Goal: Information Seeking & Learning: Learn about a topic

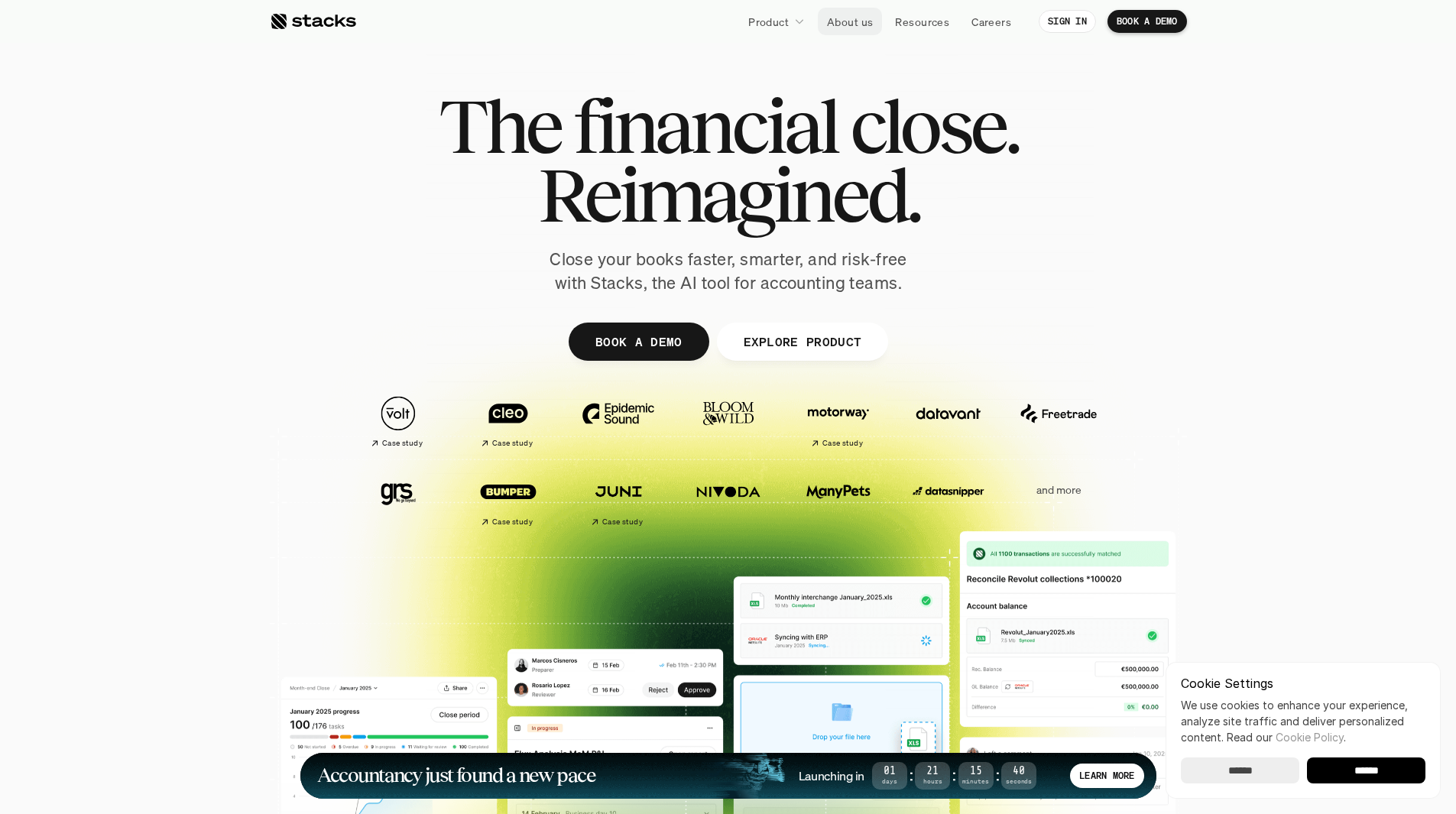
click at [855, 19] on p "About us" at bounding box center [850, 21] width 46 height 16
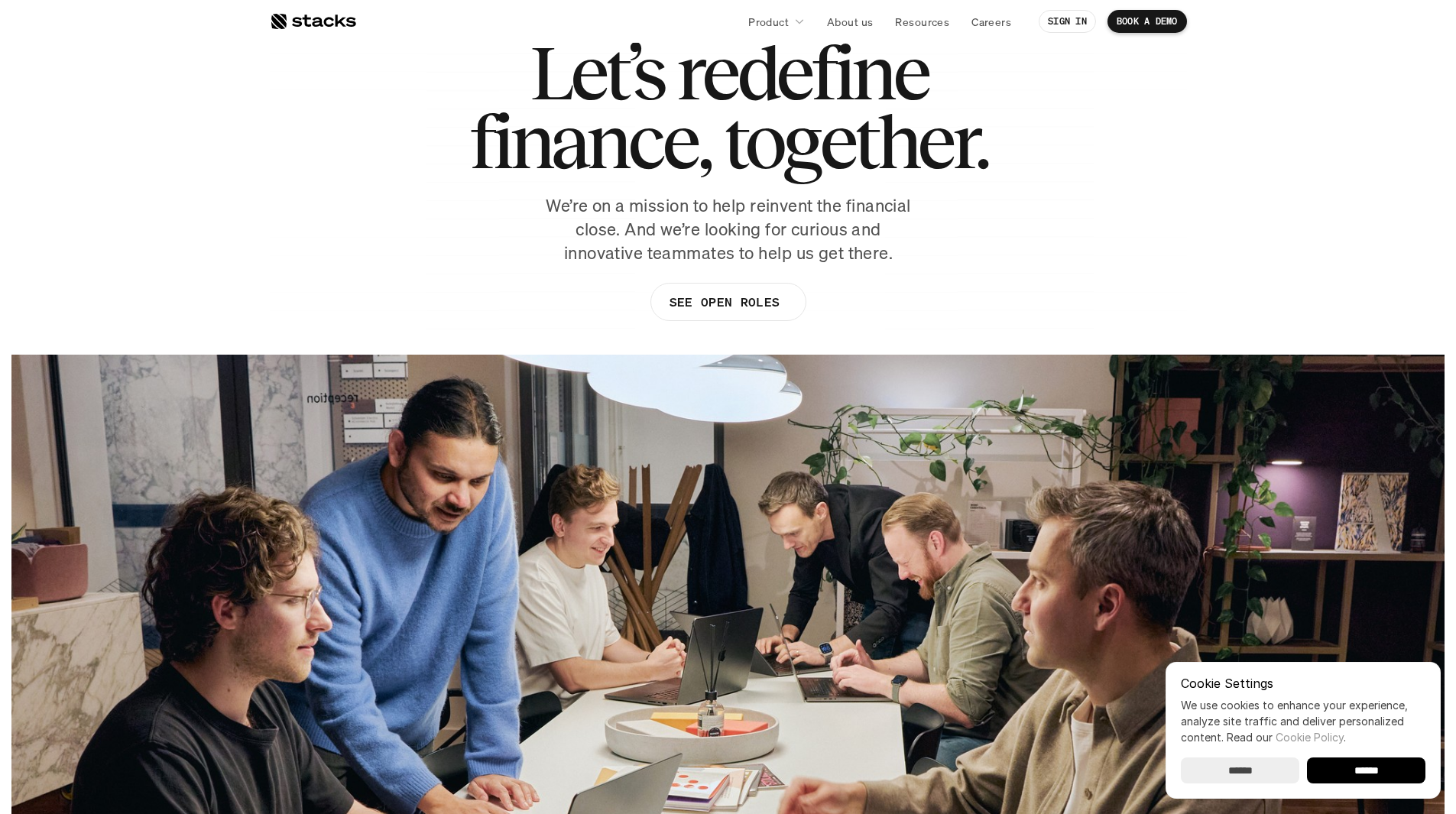
scroll to position [76, 0]
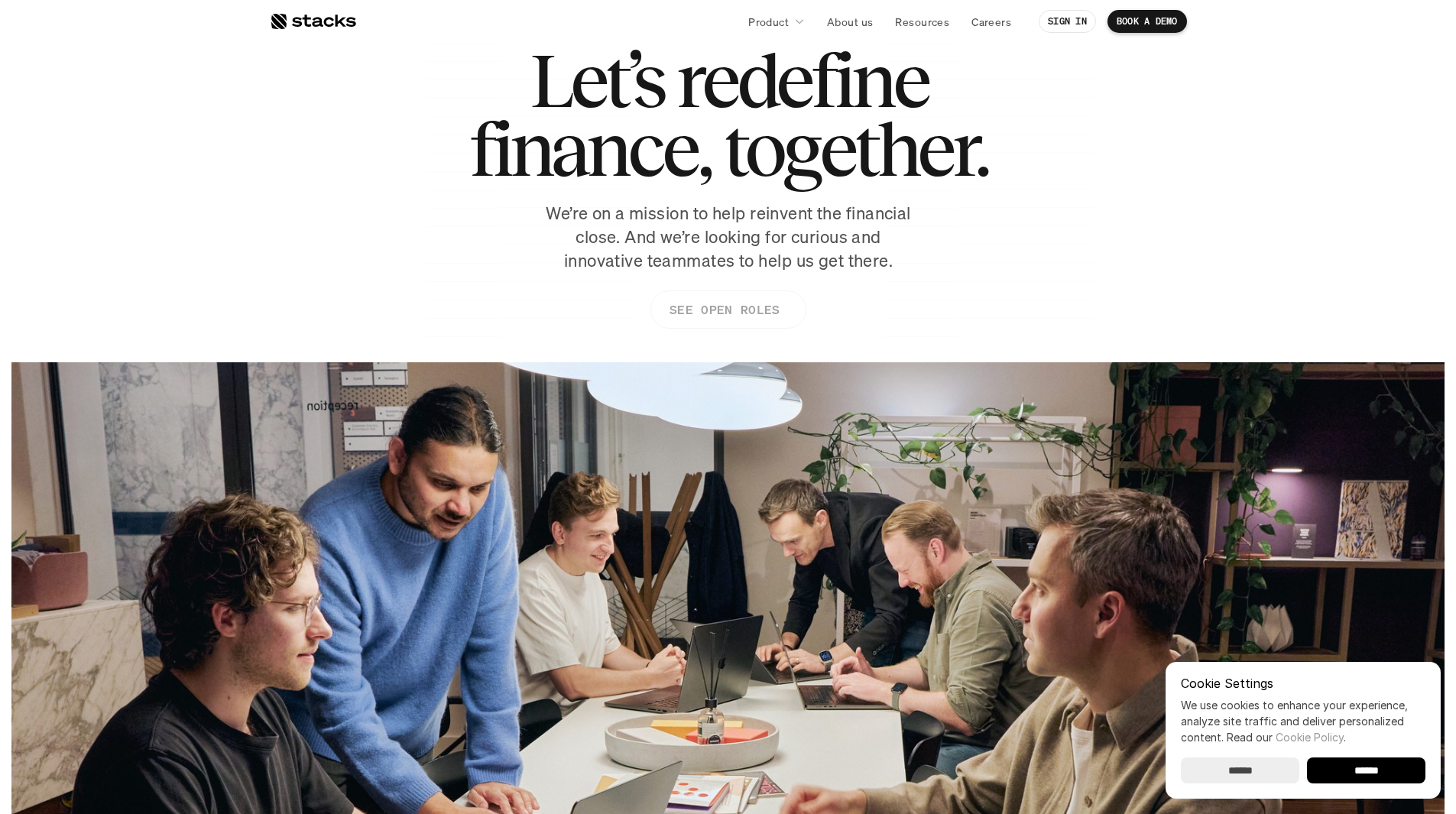
click at [681, 311] on p "SEE OPEN ROLES" at bounding box center [724, 309] width 110 height 22
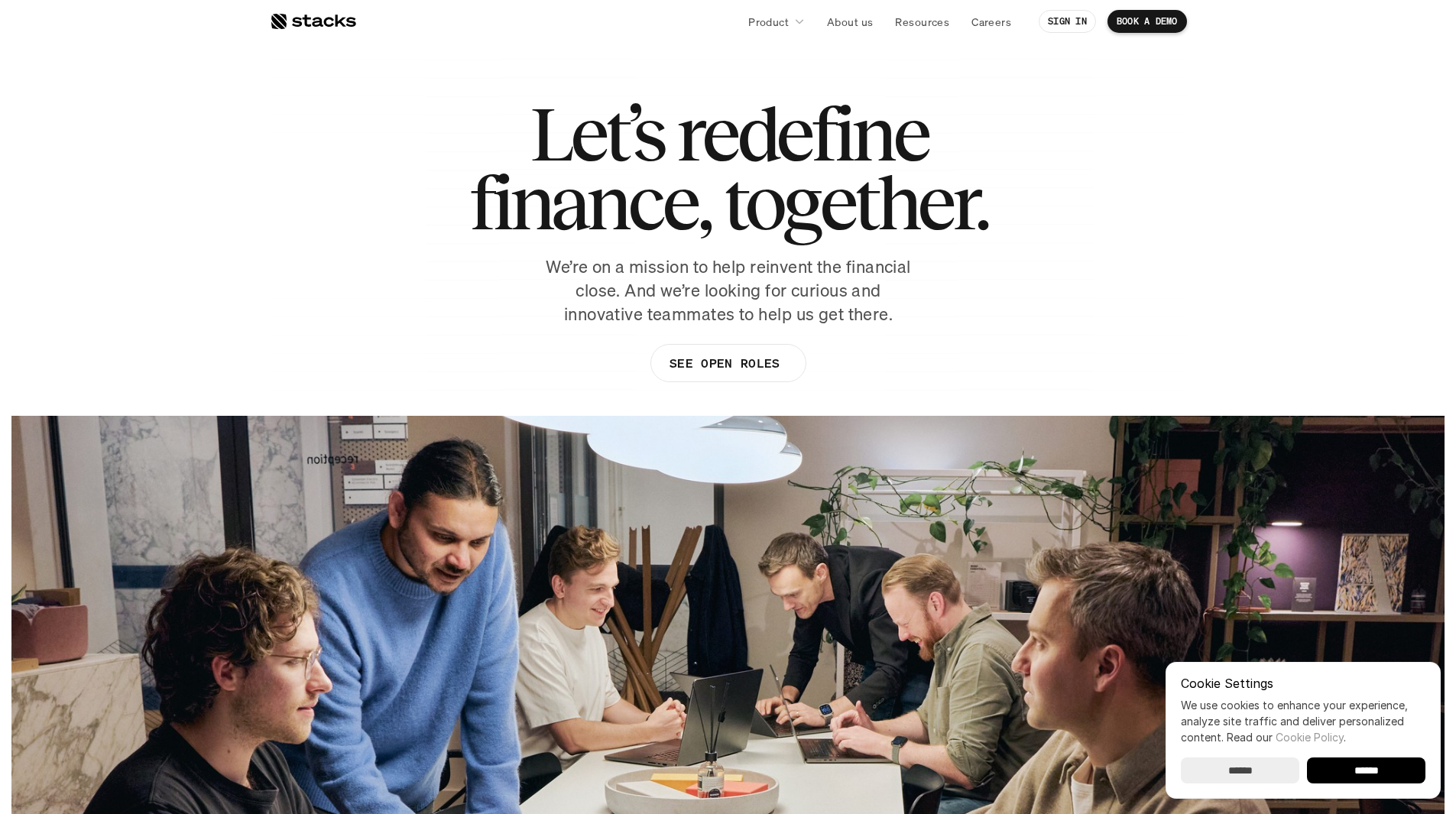
scroll to position [0, 0]
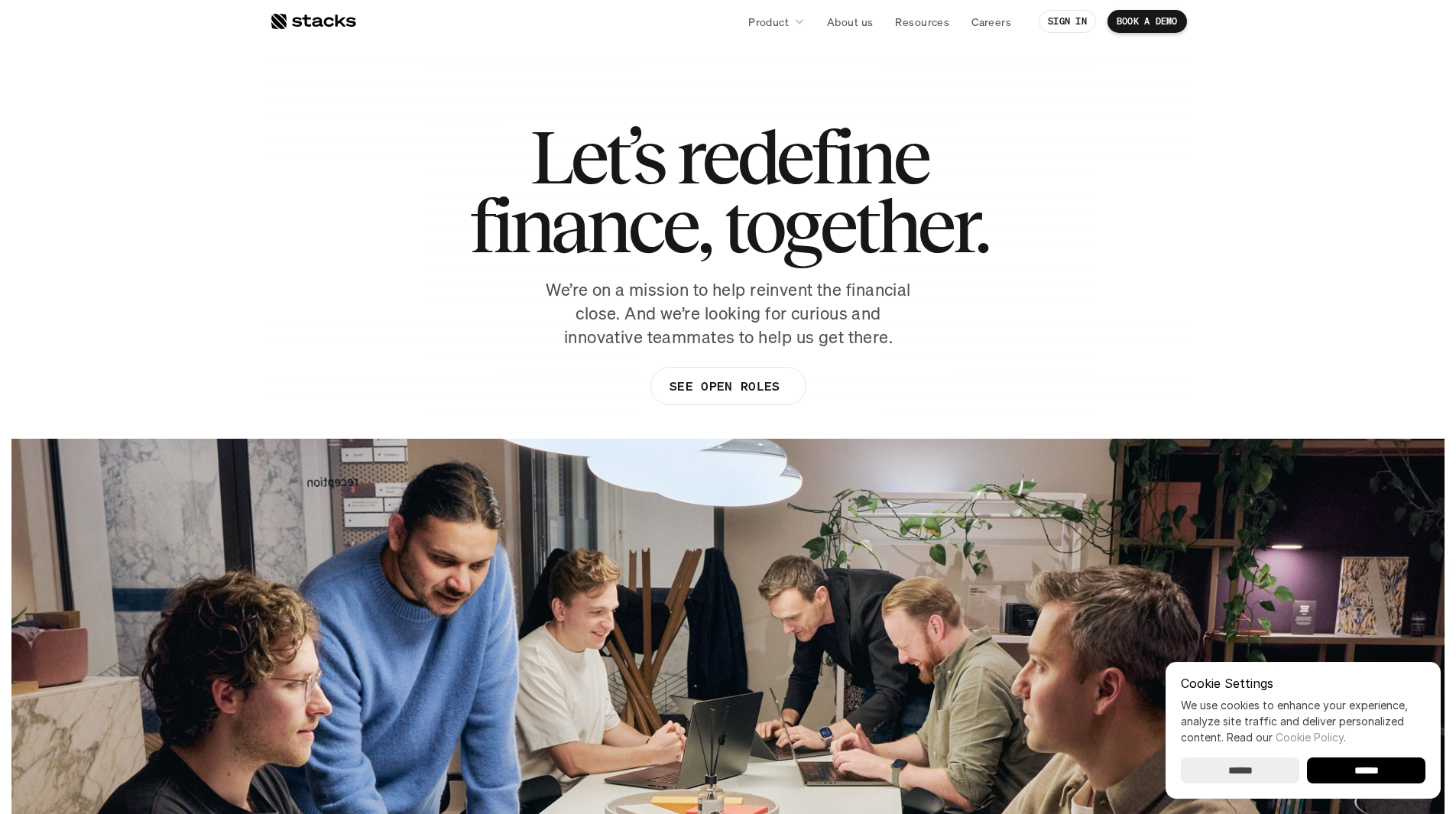
click at [325, 20] on div at bounding box center [312, 21] width 87 height 18
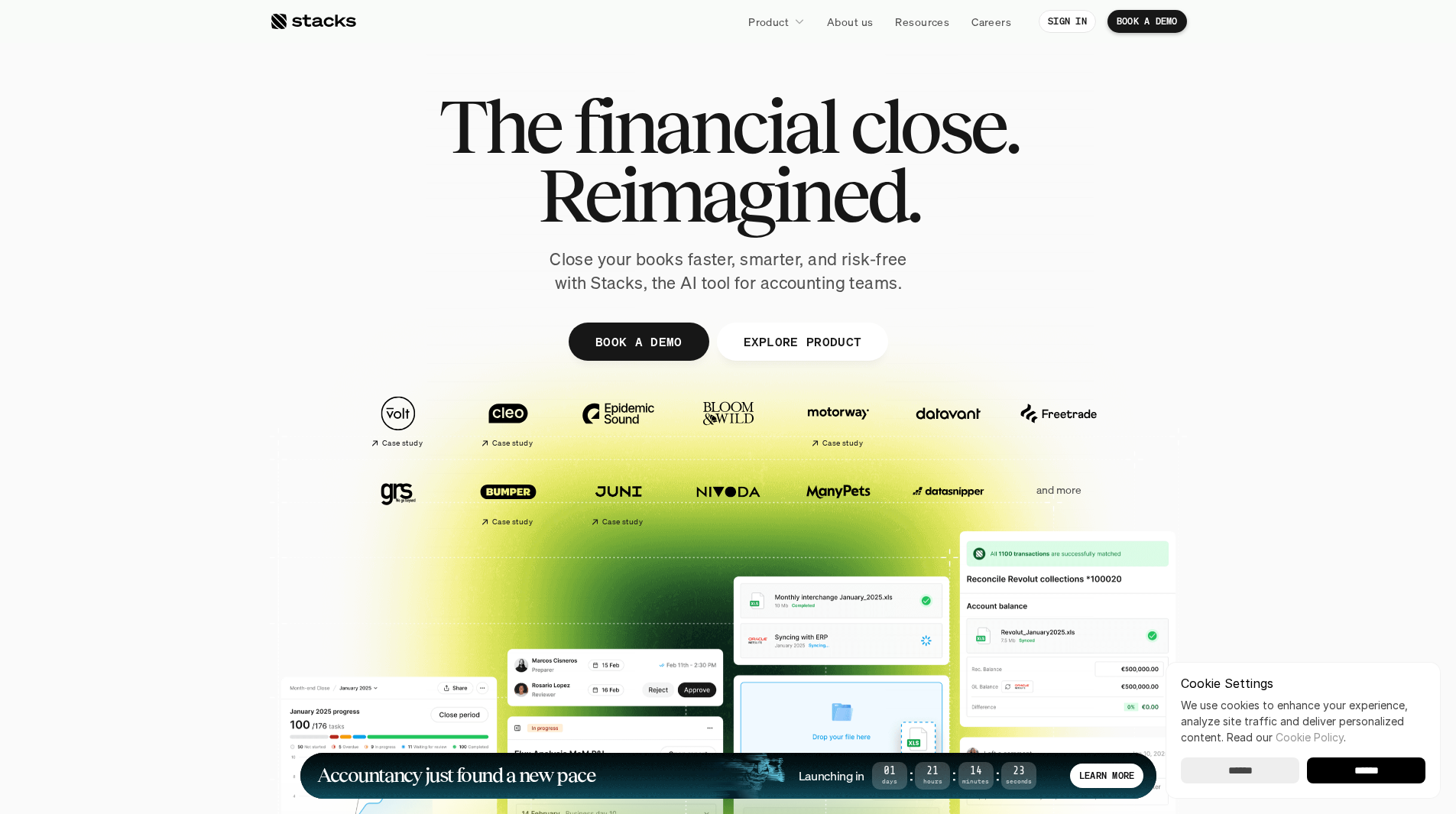
click at [328, 22] on div at bounding box center [312, 21] width 87 height 18
click at [314, 23] on div at bounding box center [312, 21] width 87 height 18
click at [313, 27] on div at bounding box center [312, 21] width 87 height 18
click at [776, 26] on p "Product" at bounding box center [768, 21] width 41 height 16
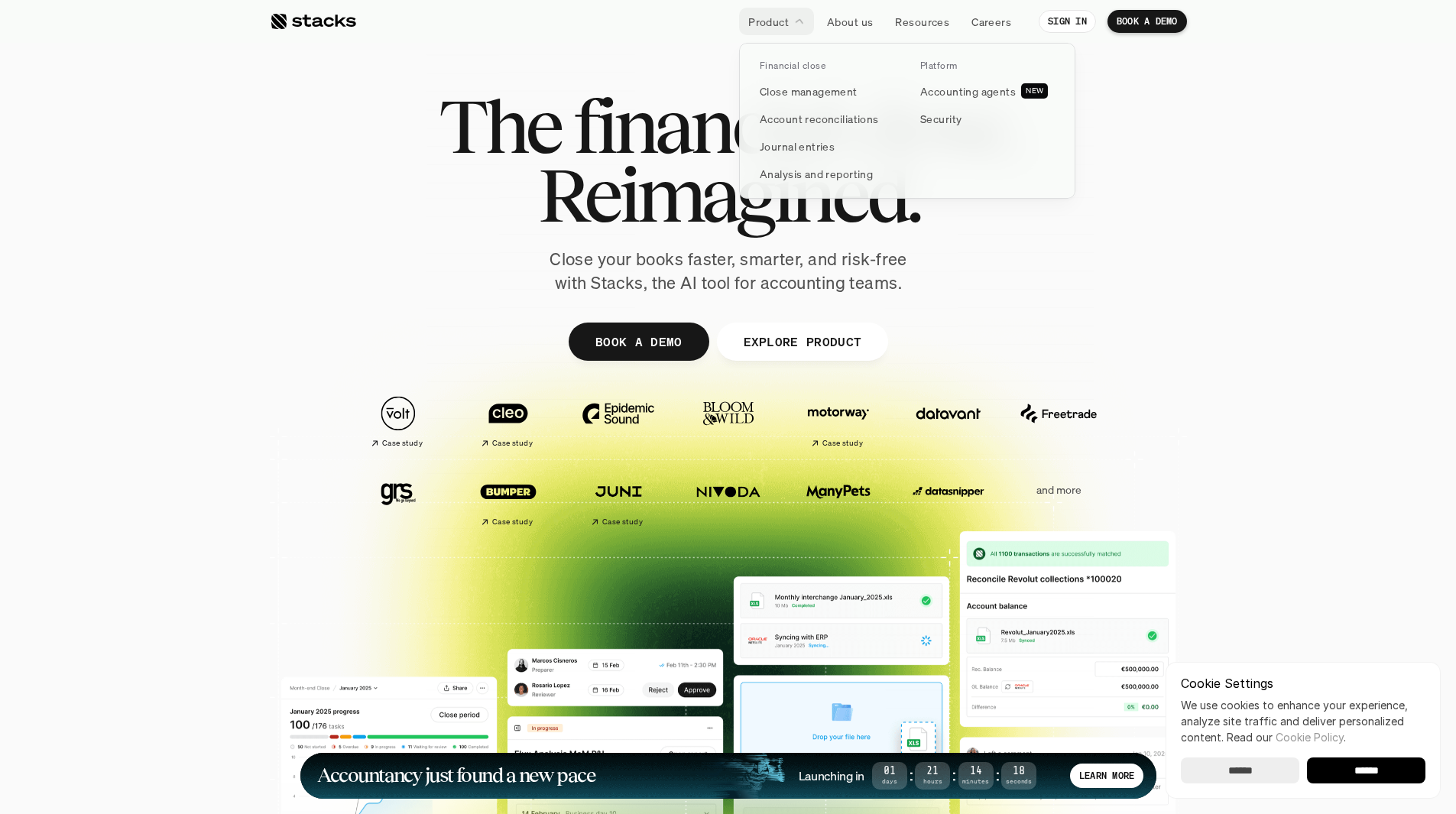
click at [788, 70] on p "Financial close" at bounding box center [792, 65] width 66 height 10
click at [805, 100] on link "Close management" at bounding box center [827, 90] width 153 height 28
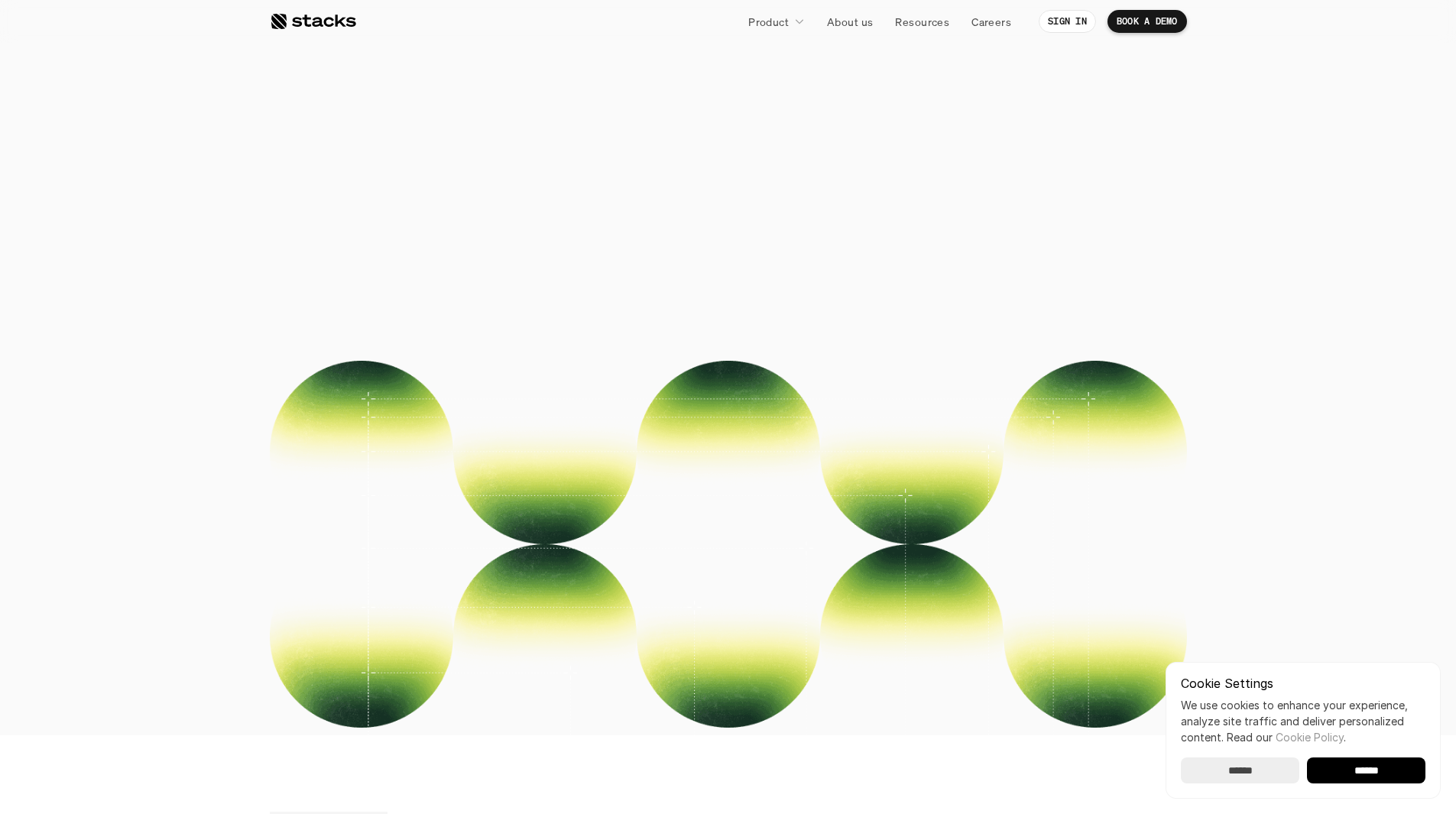
click at [323, 16] on div at bounding box center [312, 21] width 87 height 18
